Goal: Check status: Check status

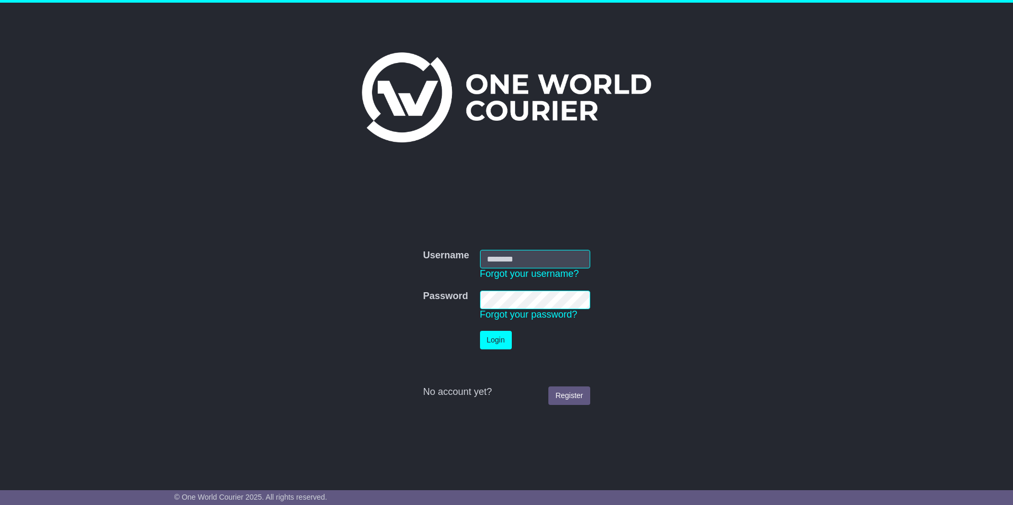
type input "**********"
click at [497, 342] on button "Login" at bounding box center [496, 340] width 32 height 19
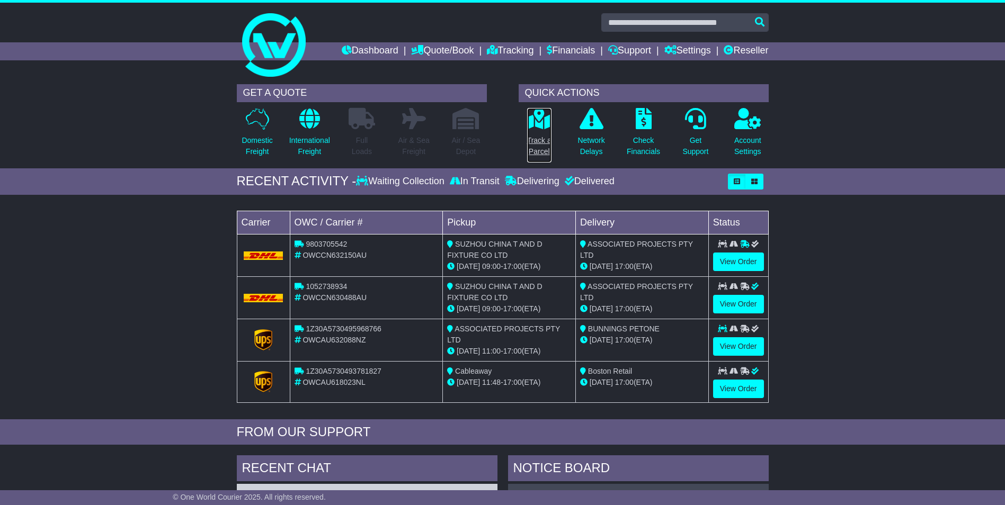
click at [534, 141] on p "Track a Parcel" at bounding box center [539, 146] width 24 height 22
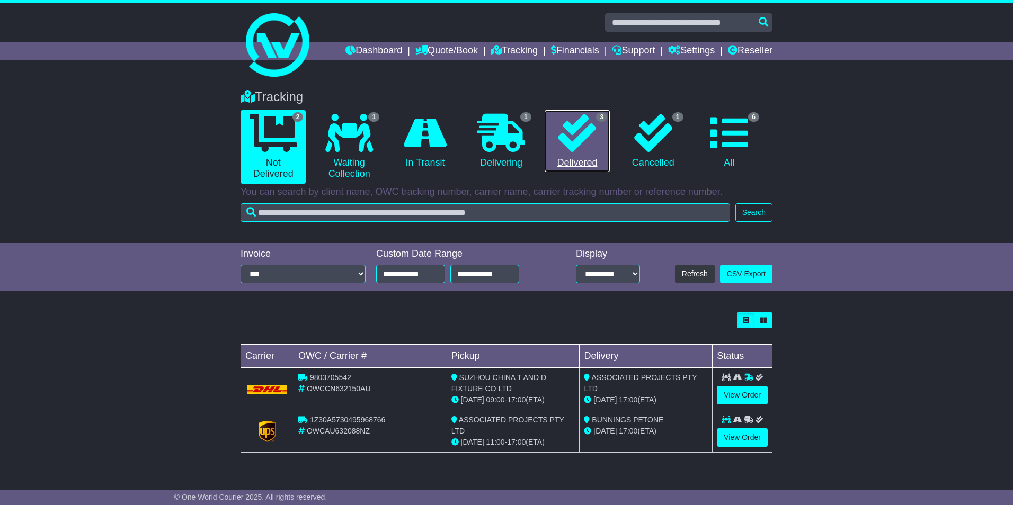
click at [583, 150] on icon at bounding box center [577, 133] width 38 height 38
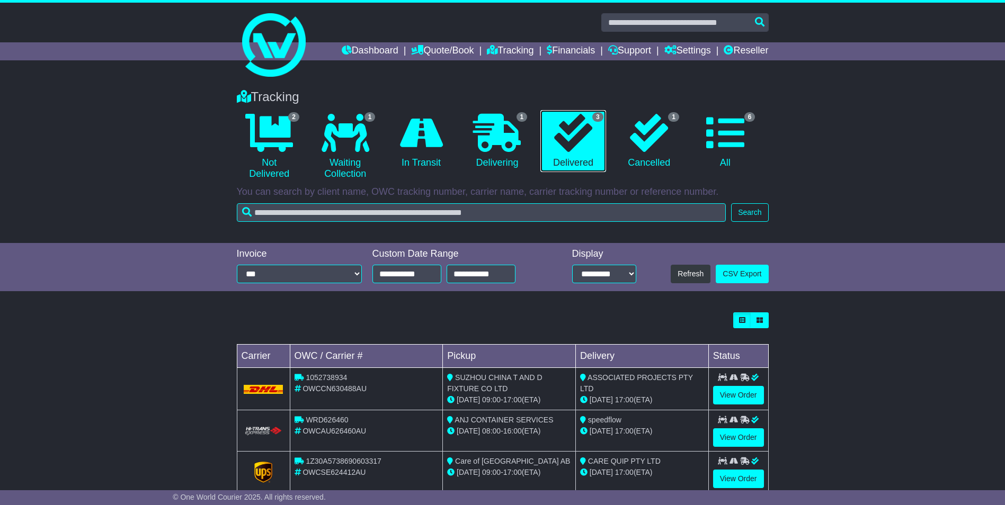
scroll to position [25, 0]
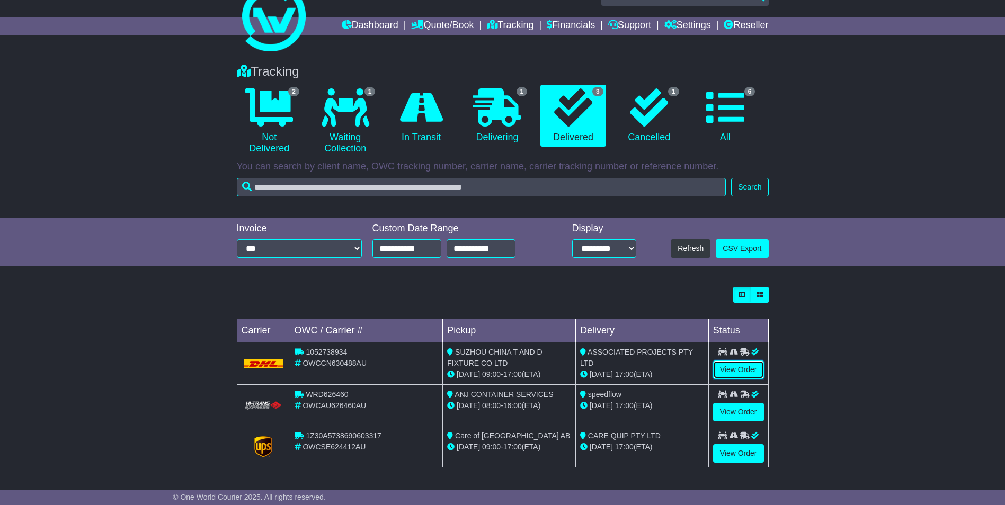
click at [729, 368] on link "View Order" at bounding box center [738, 370] width 51 height 19
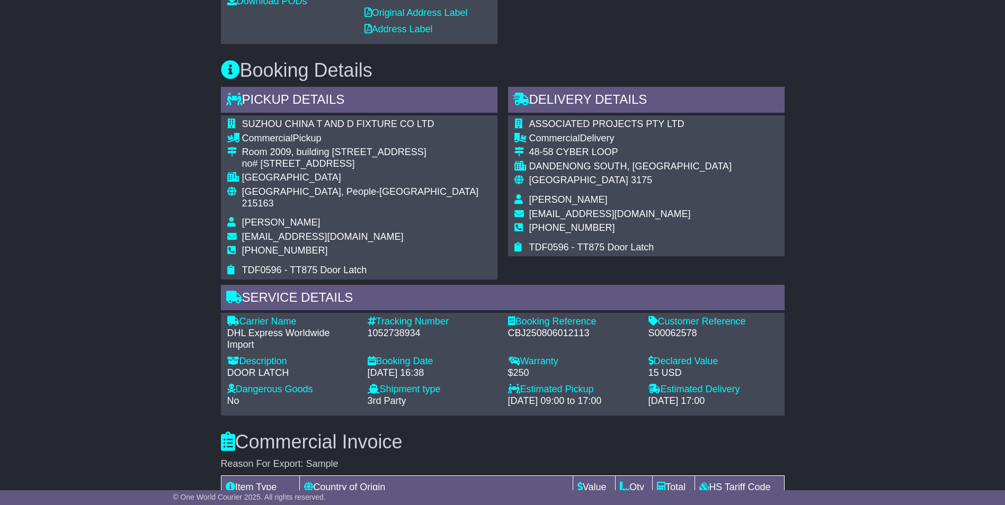
scroll to position [530, 0]
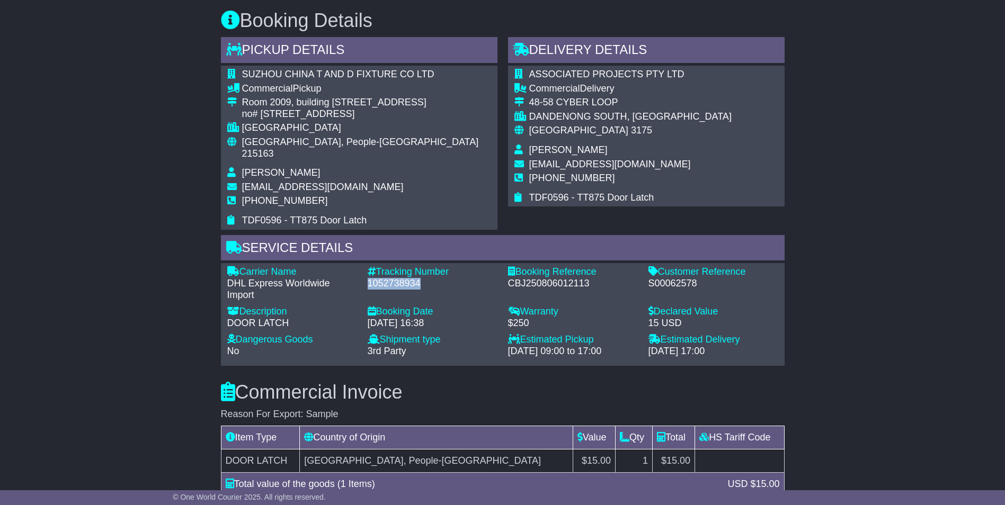
drag, startPoint x: 423, startPoint y: 272, endPoint x: 364, endPoint y: 273, distance: 58.3
click at [364, 273] on div "Tracking Number - 1052738934" at bounding box center [432, 283] width 140 height 34
copy div "1052738934"
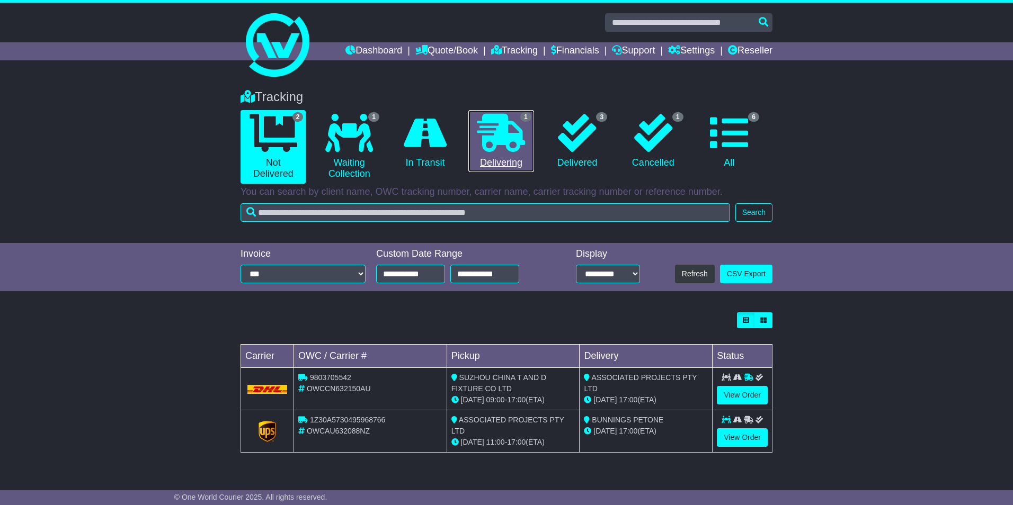
click at [491, 145] on icon at bounding box center [501, 133] width 48 height 38
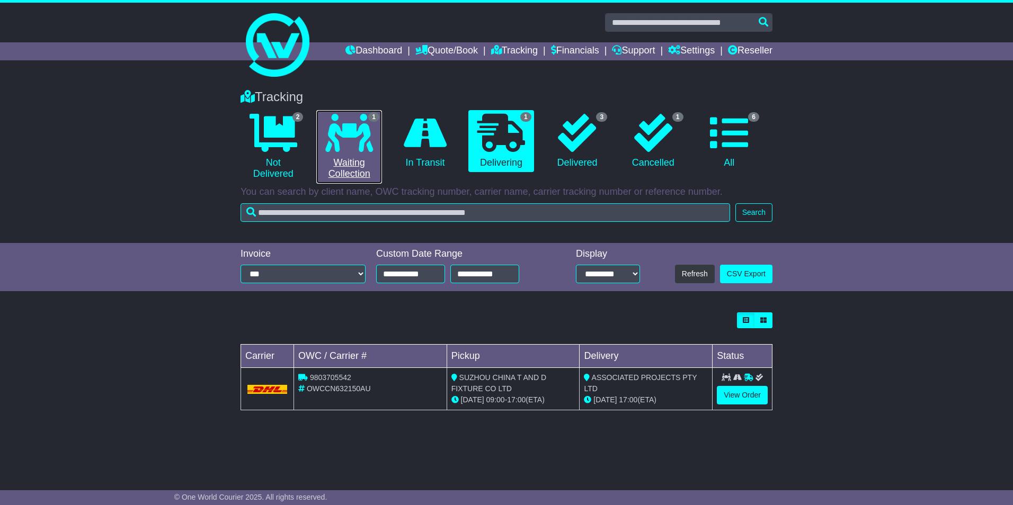
click at [354, 158] on link "1 Waiting Collection" at bounding box center [348, 147] width 65 height 74
